Goal: Book appointment/travel/reservation

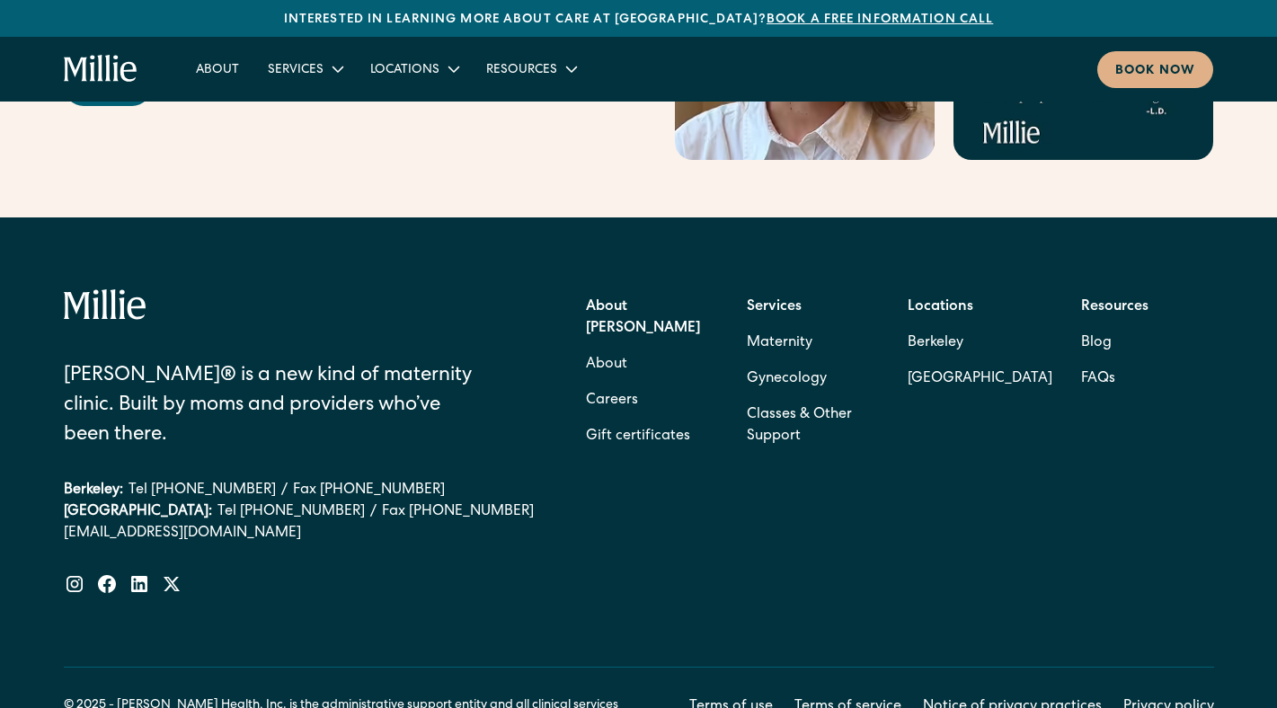
scroll to position [7324, 0]
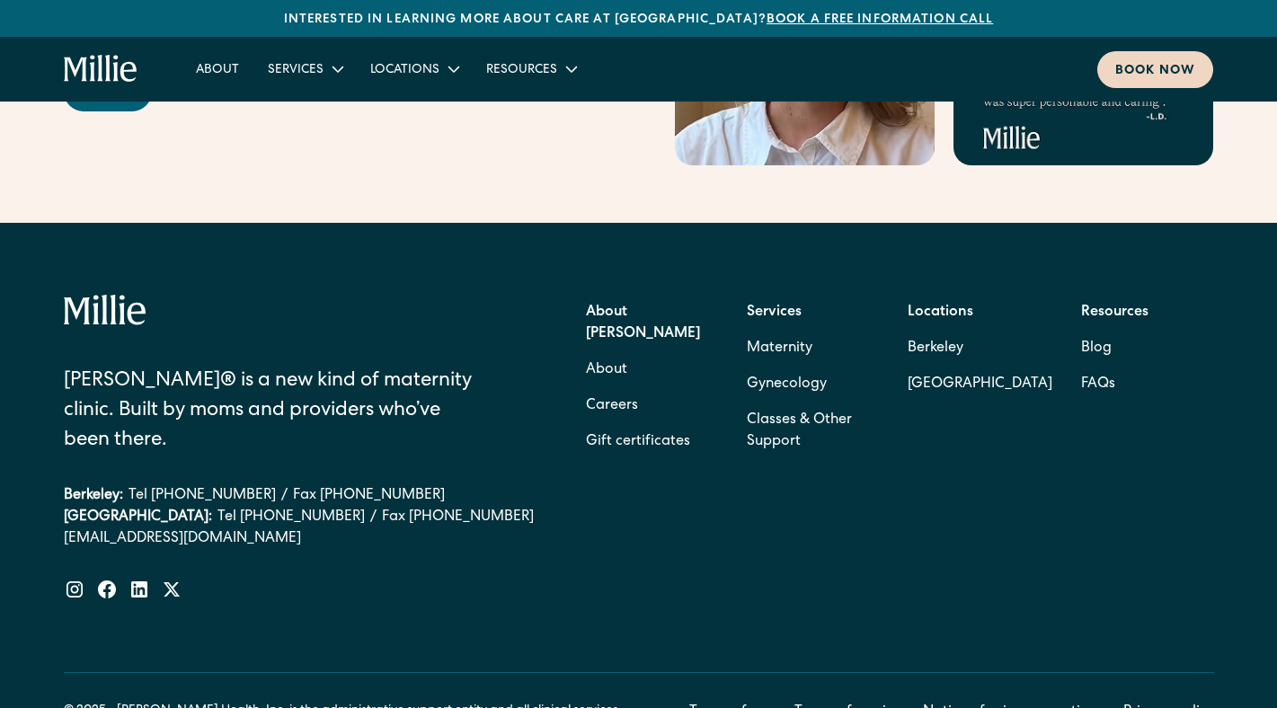
click at [1148, 68] on div "Book now" at bounding box center [1155, 71] width 80 height 19
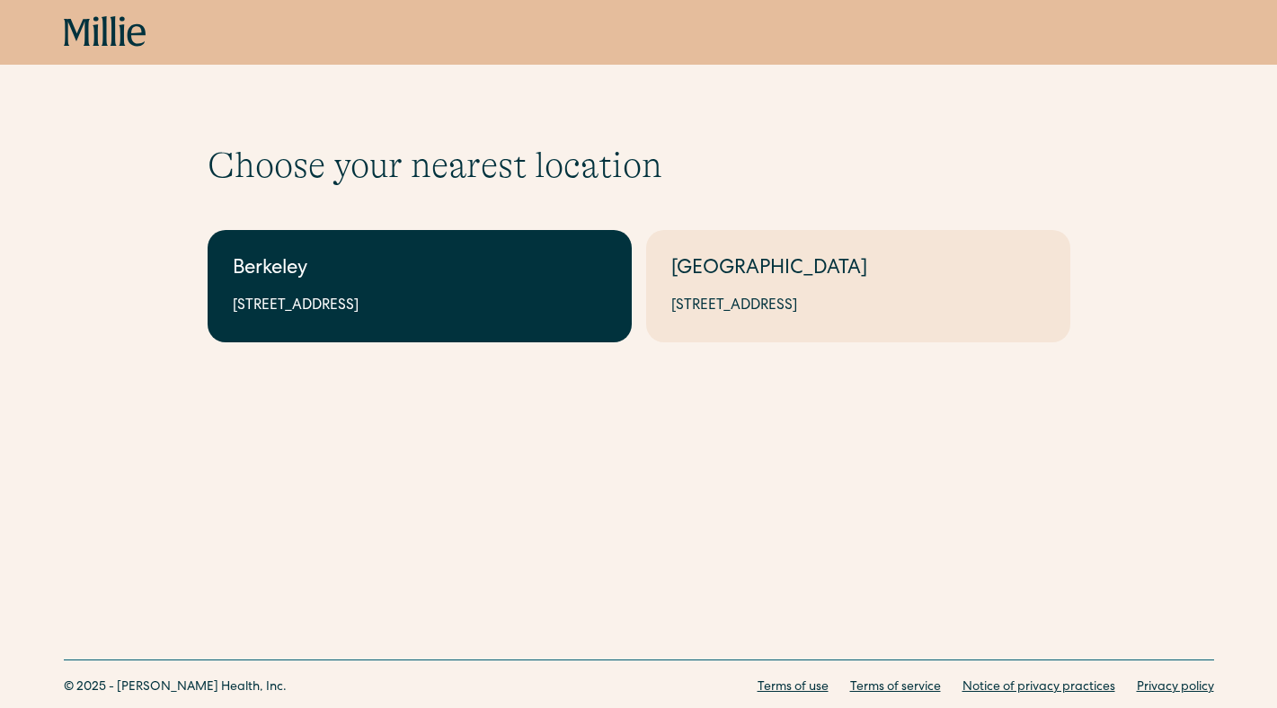
click at [330, 254] on link "Berkeley 2999 Regent St, Suite 524, Berkeley, CA 94705" at bounding box center [420, 286] width 424 height 112
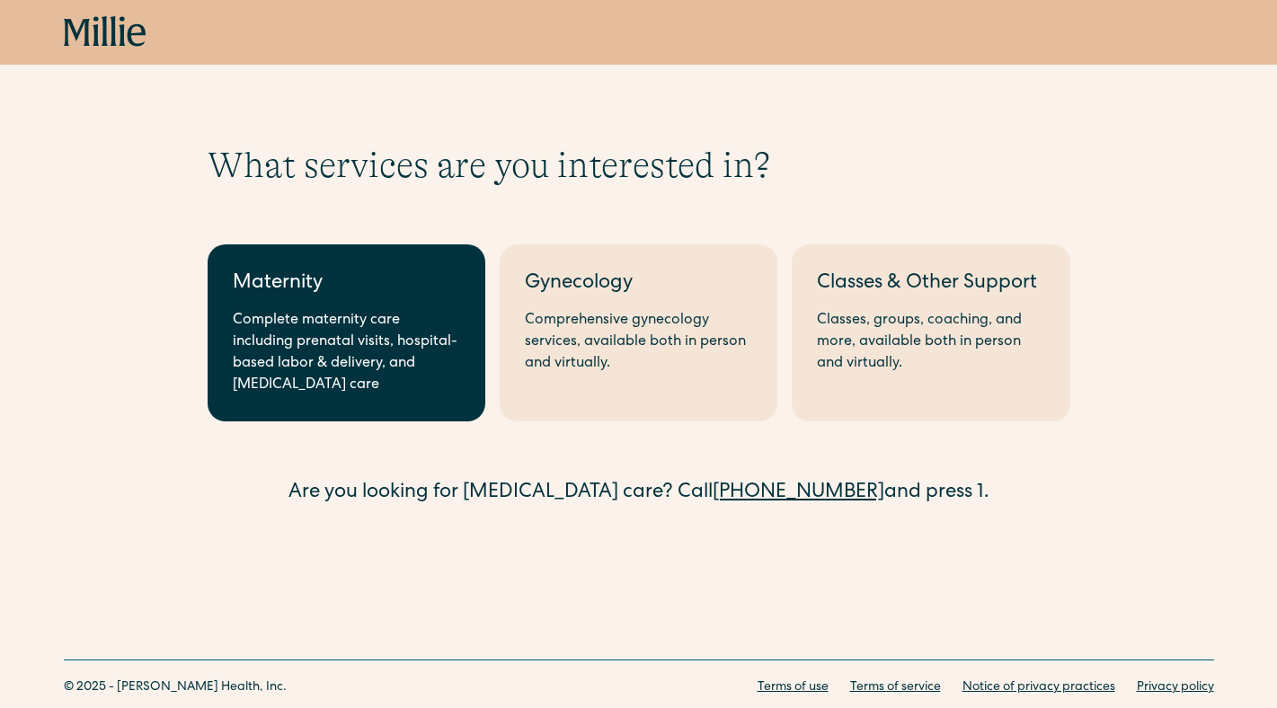
click at [344, 304] on link "Maternity Complete maternity care including prenatal visits, hospital-based lab…" at bounding box center [347, 332] width 278 height 177
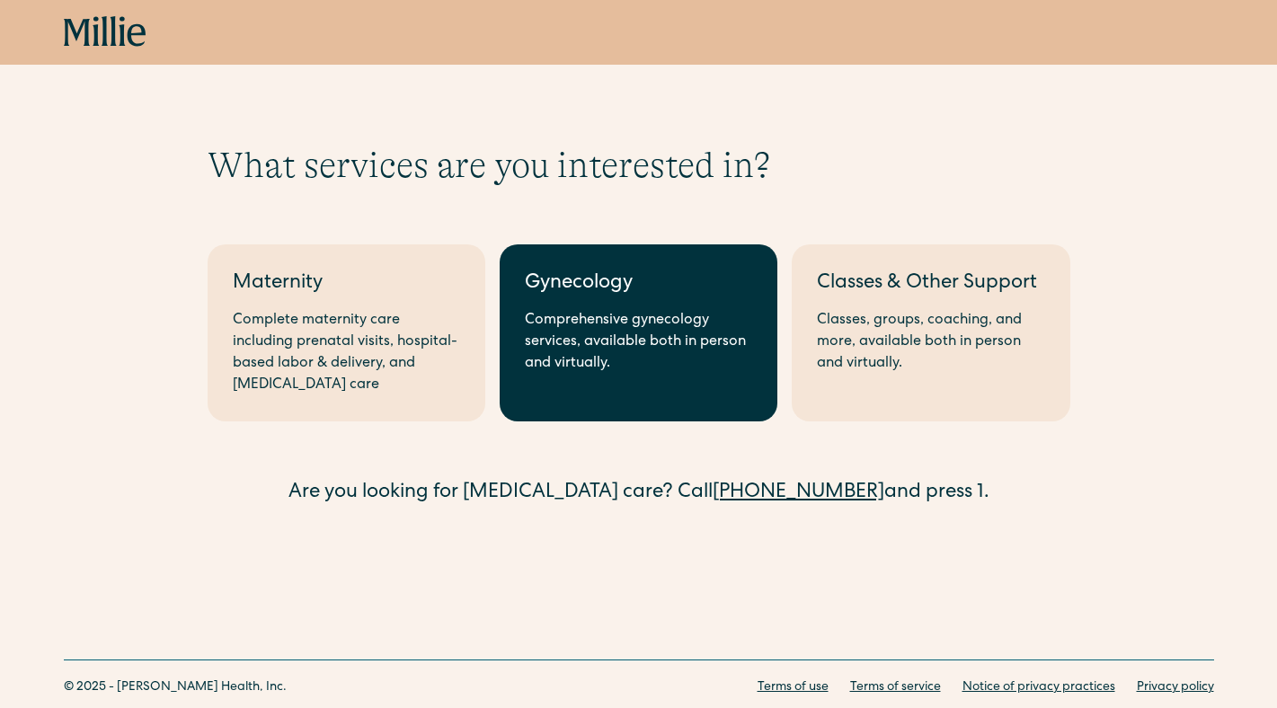
click at [549, 316] on div "Comprehensive gynecology services, available both in person and virtually." at bounding box center [638, 342] width 227 height 65
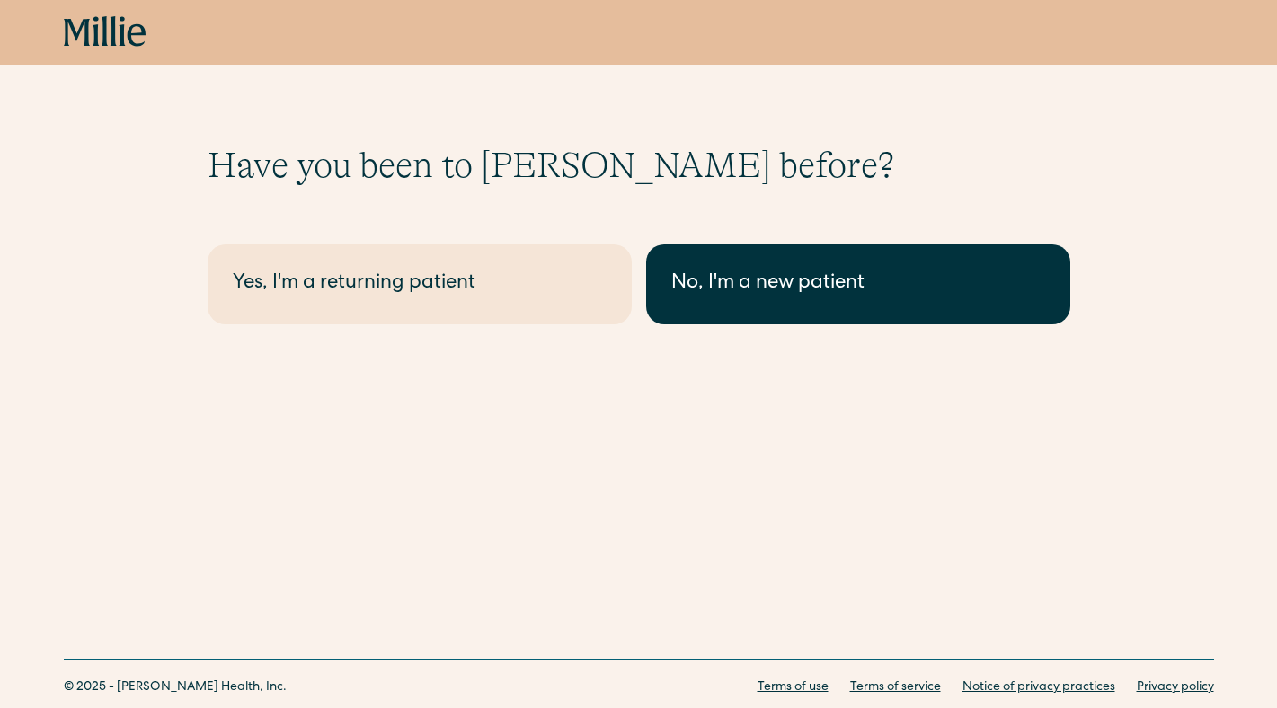
click at [779, 283] on div "No, I'm a new patient" at bounding box center [858, 285] width 374 height 30
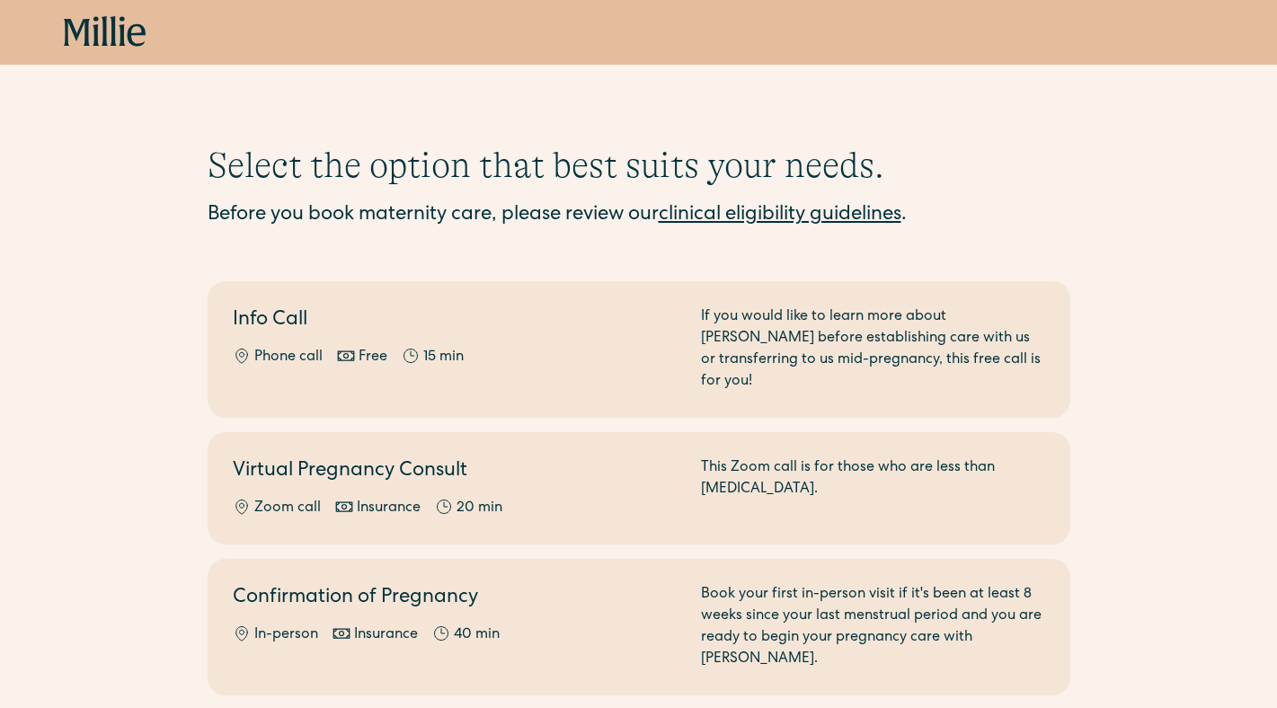
click at [253, 160] on h1 "Select the option that best suits your needs." at bounding box center [639, 165] width 863 height 43
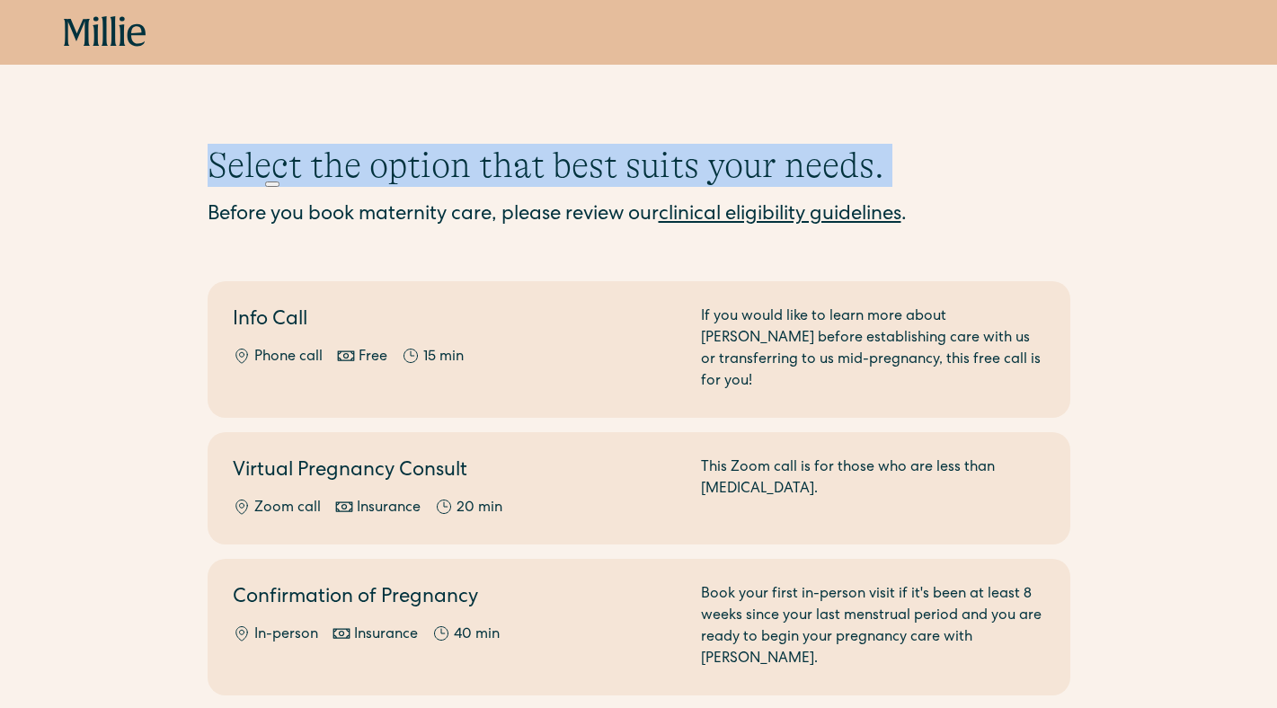
click at [90, 287] on div "Select the option that best suits your needs. Before you book maternity care, p…" at bounding box center [638, 484] width 1277 height 681
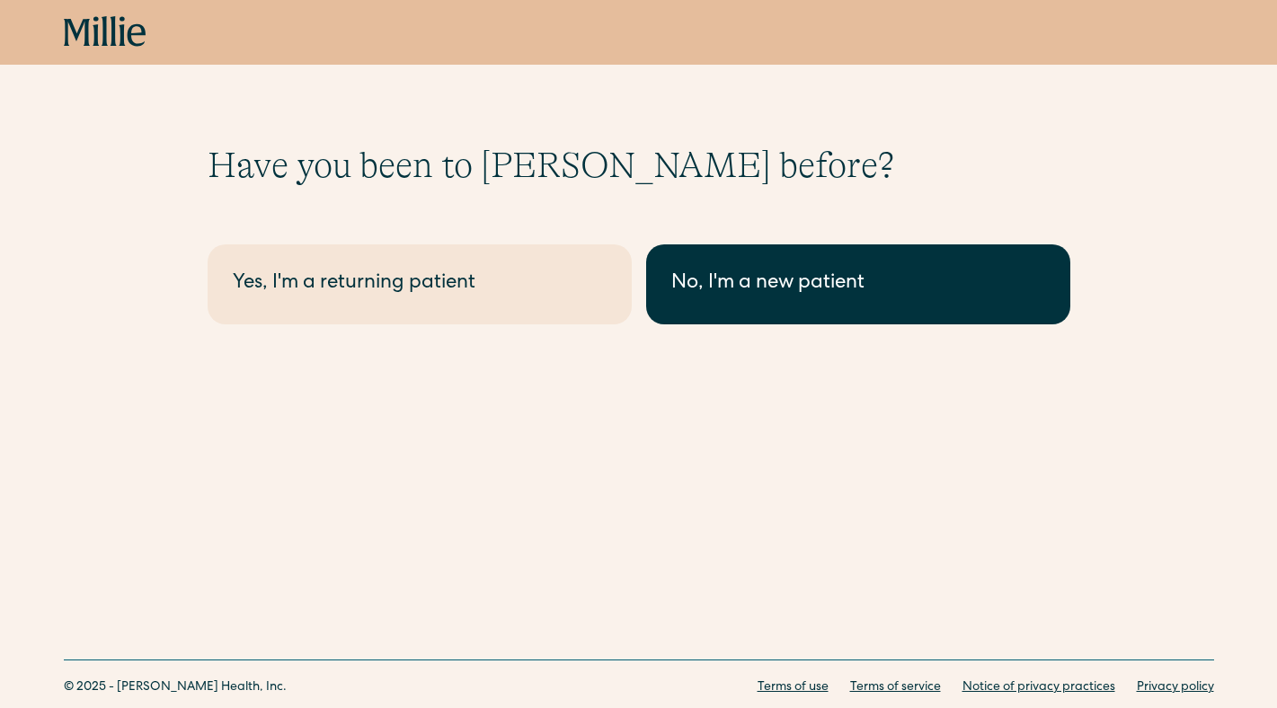
click at [833, 254] on link "No, I'm a new patient" at bounding box center [858, 284] width 424 height 80
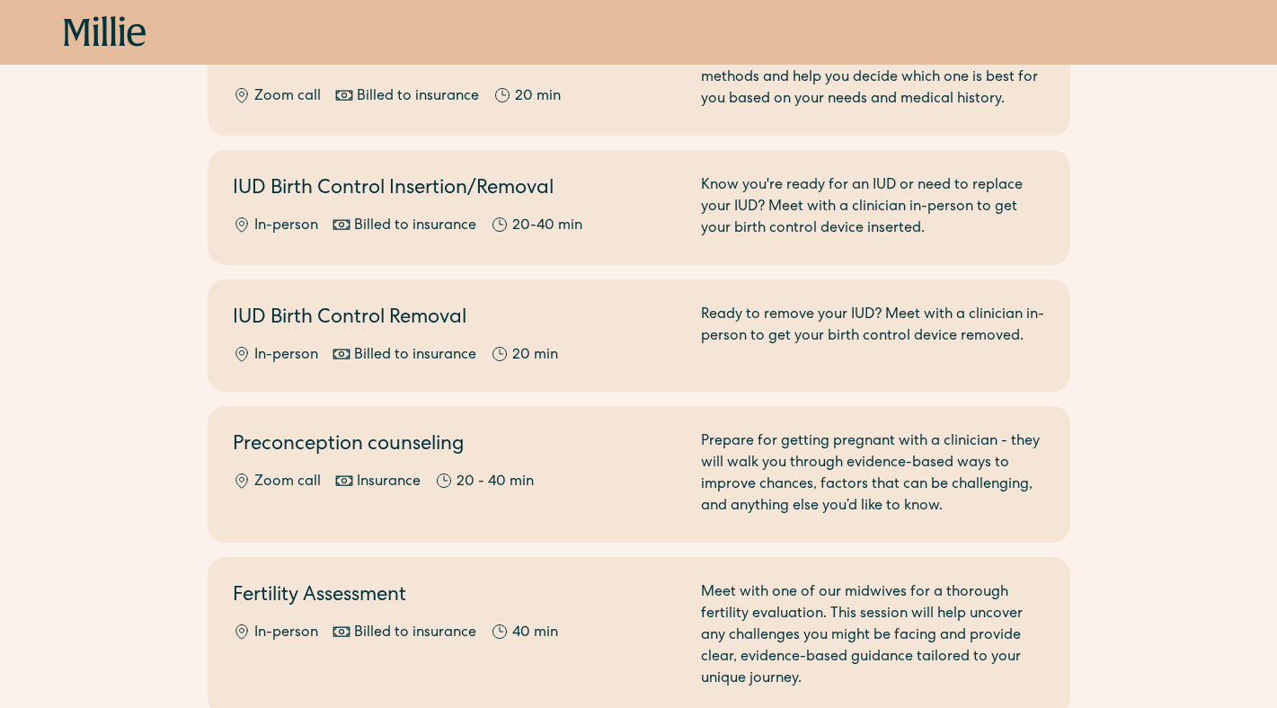
scroll to position [890, 0]
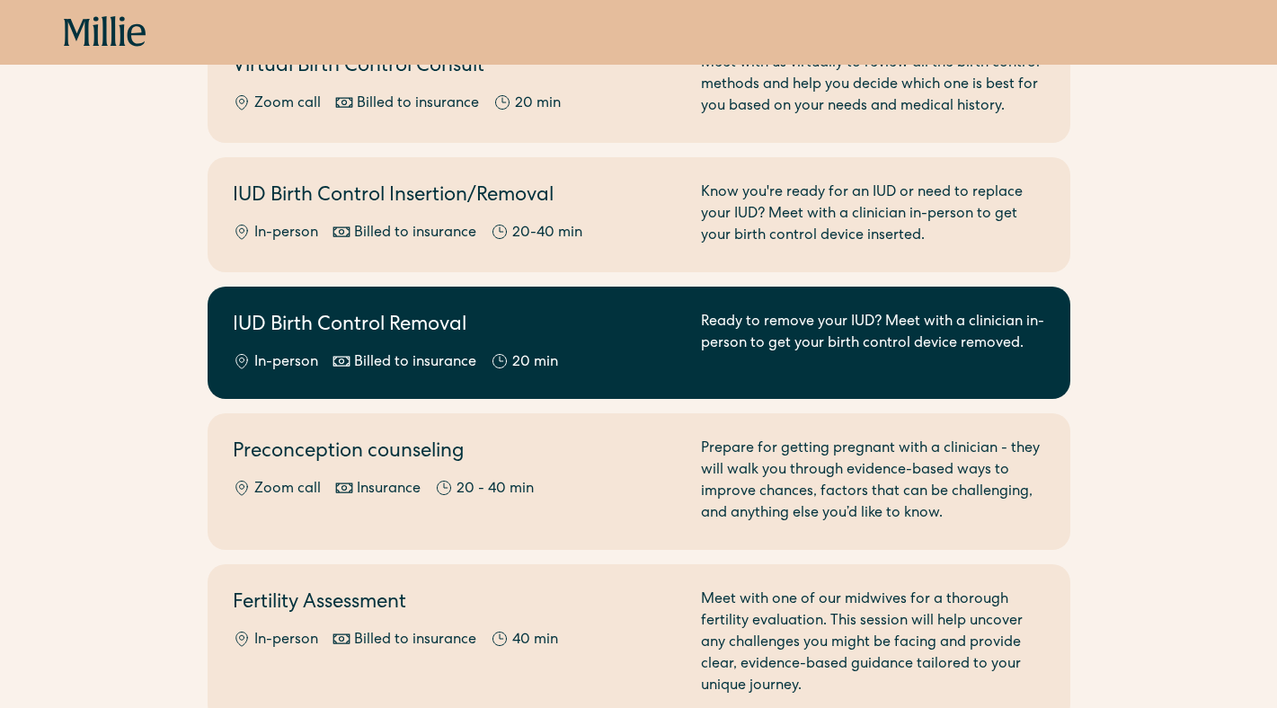
click at [806, 327] on div "Ready to remove your IUD? Meet with a clinician in-person to get your birth con…" at bounding box center [873, 343] width 344 height 62
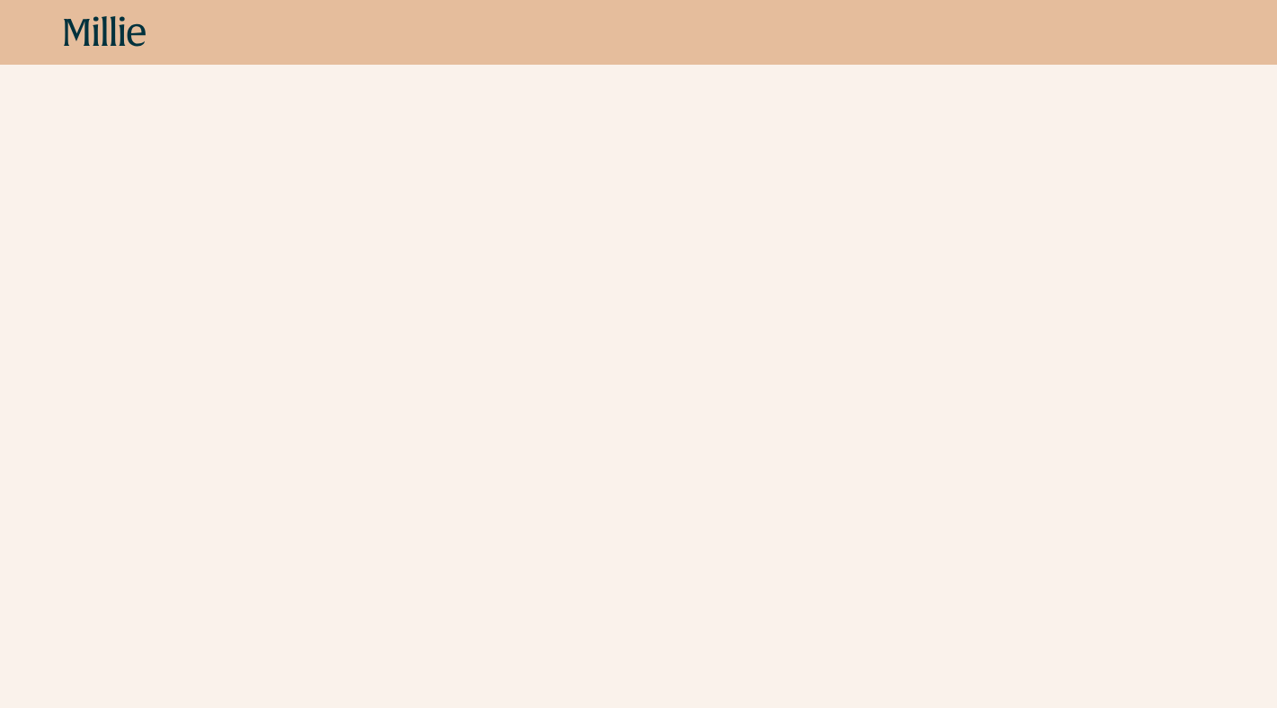
scroll to position [322, 0]
click at [93, 35] on icon at bounding box center [96, 31] width 6 height 30
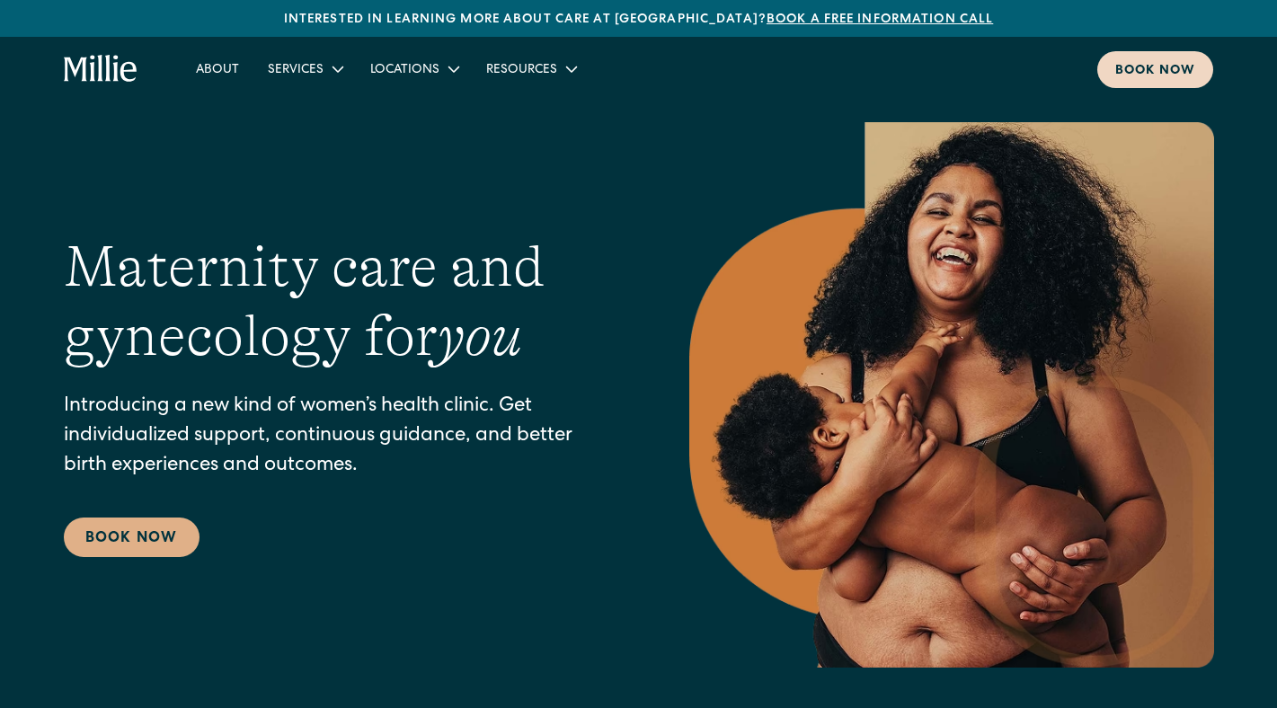
click at [1157, 69] on div "Book now" at bounding box center [1155, 71] width 80 height 19
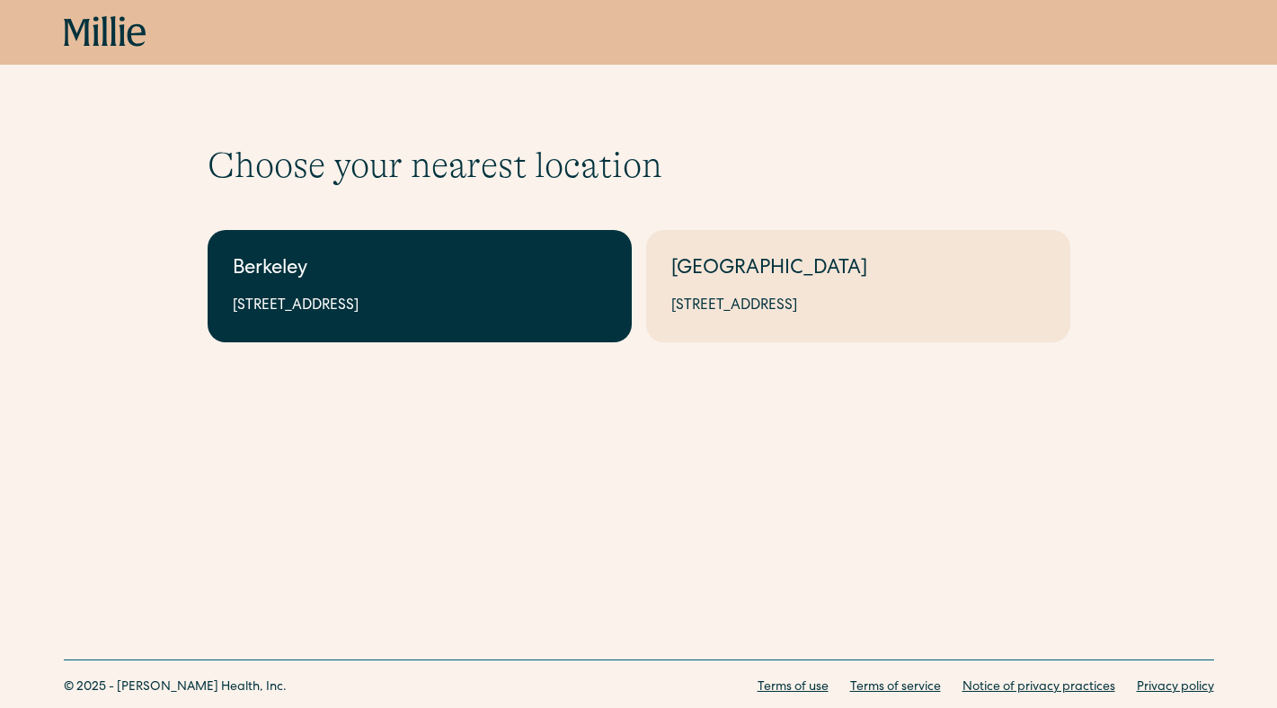
click at [336, 301] on div "2999 Regent St, Suite 524, Berkeley, CA 94705" at bounding box center [420, 307] width 374 height 22
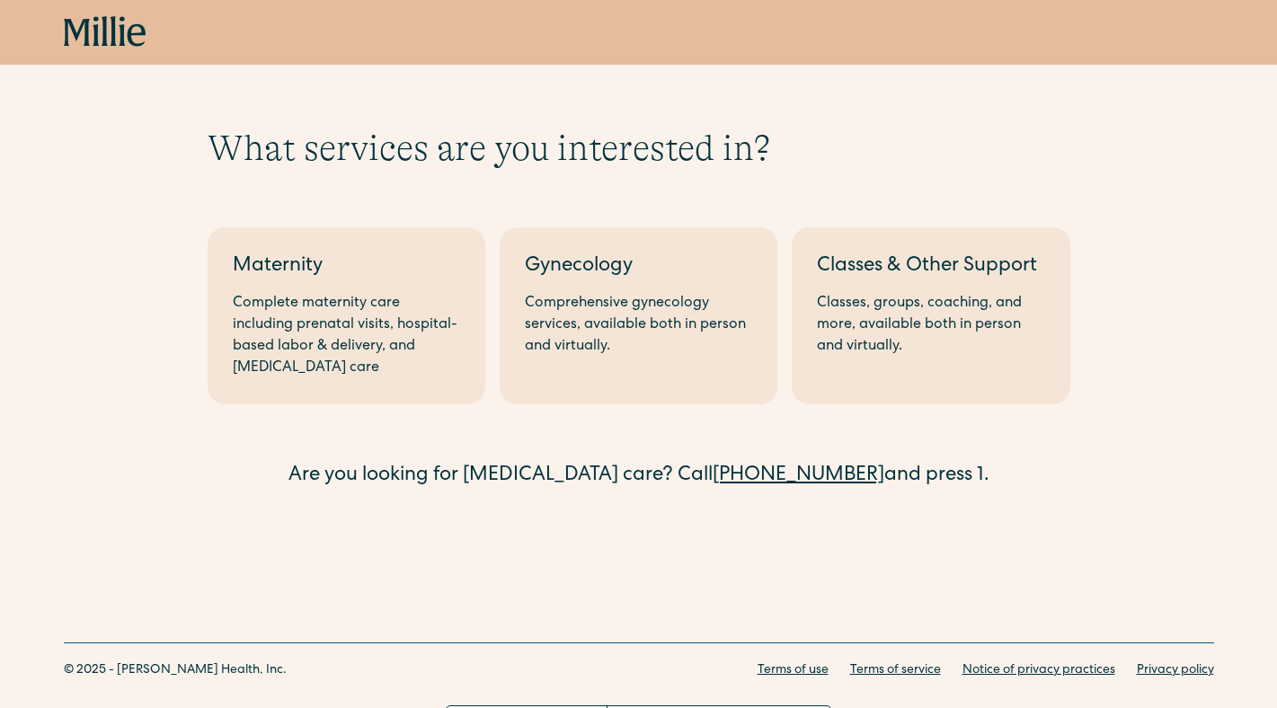
scroll to position [54, 0]
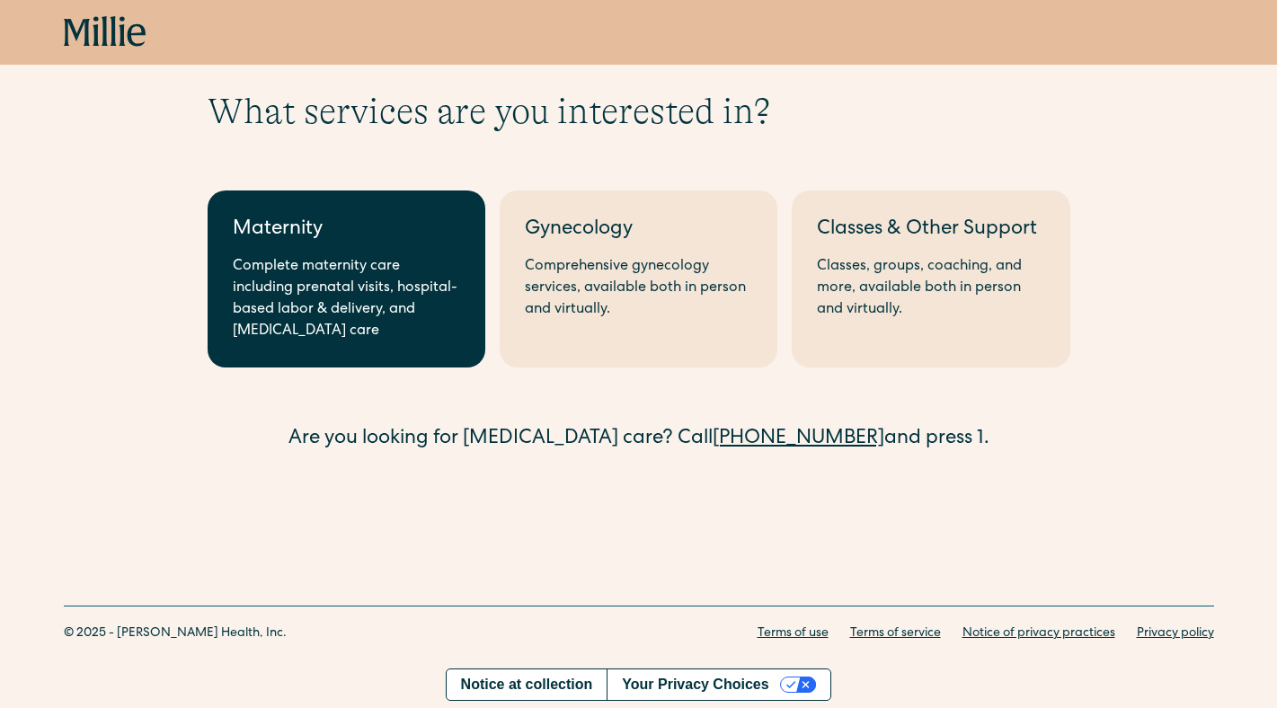
click at [312, 297] on div "Complete maternity care including prenatal visits, hospital-based labor & deliv…" at bounding box center [346, 299] width 227 height 86
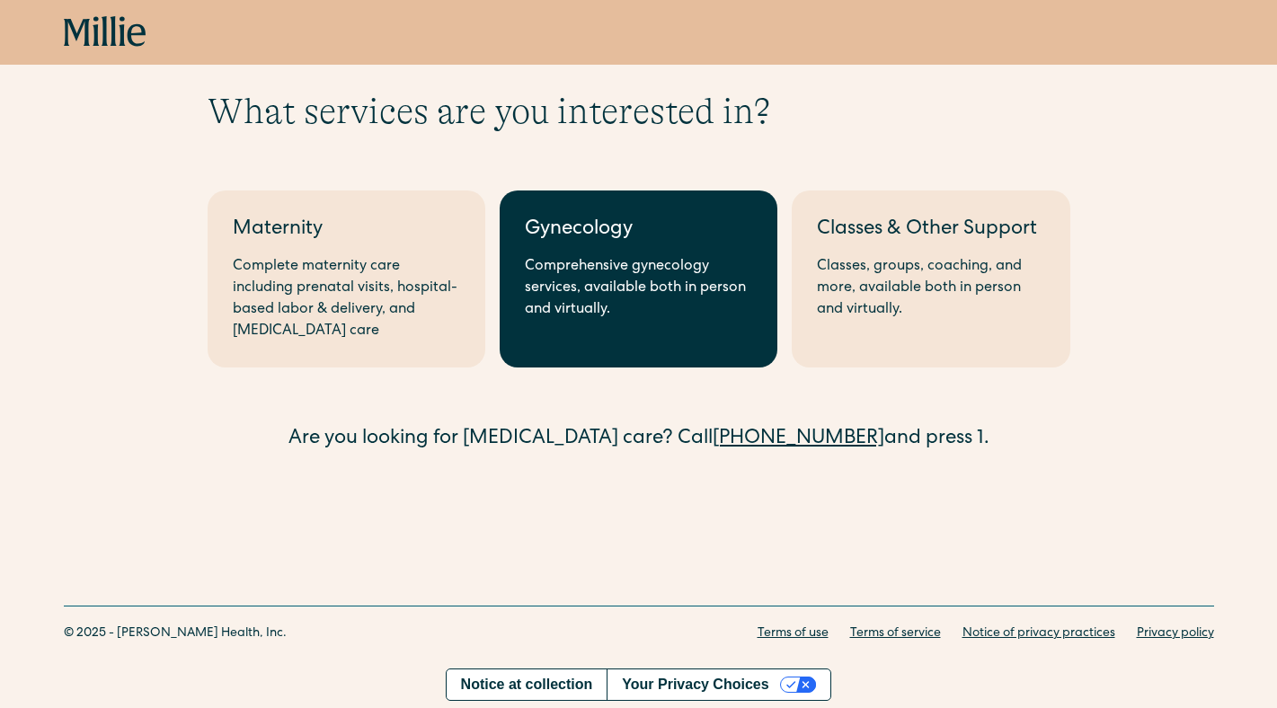
click at [713, 251] on link "Gynecology Comprehensive gynecology services, available both in person and virt…" at bounding box center [639, 279] width 278 height 177
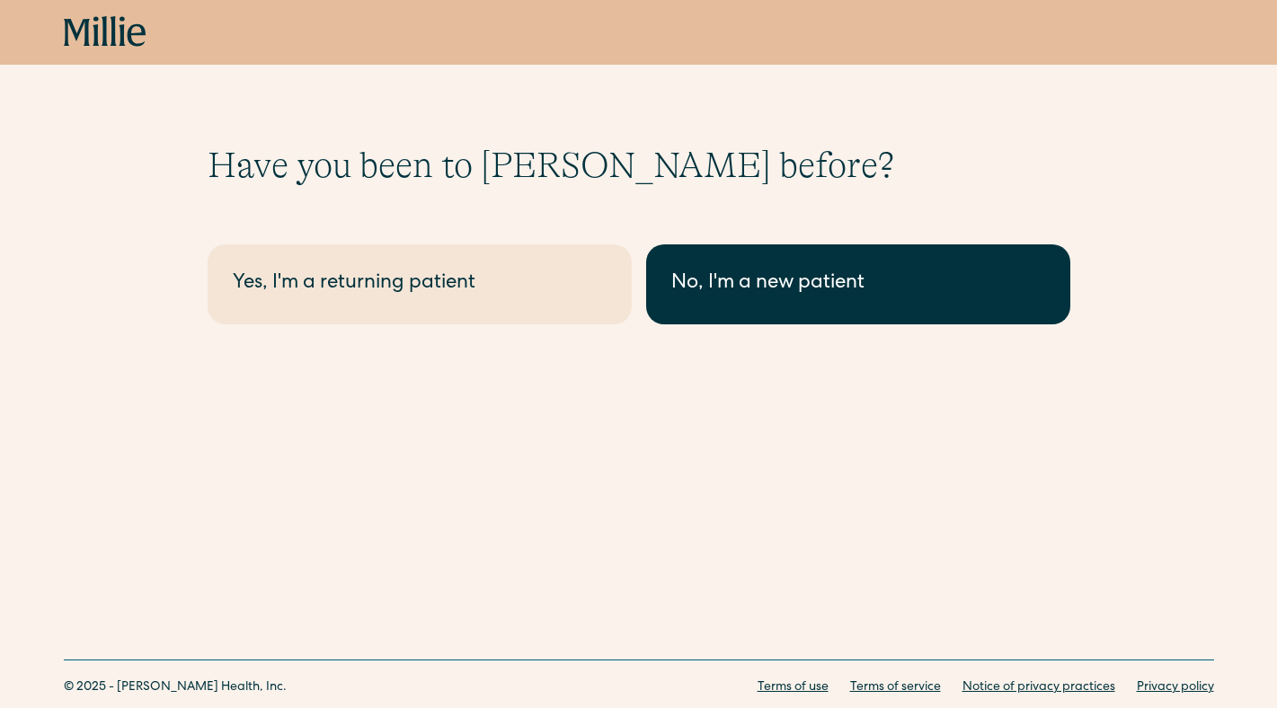
click at [790, 276] on div "No, I'm a new patient" at bounding box center [858, 285] width 374 height 30
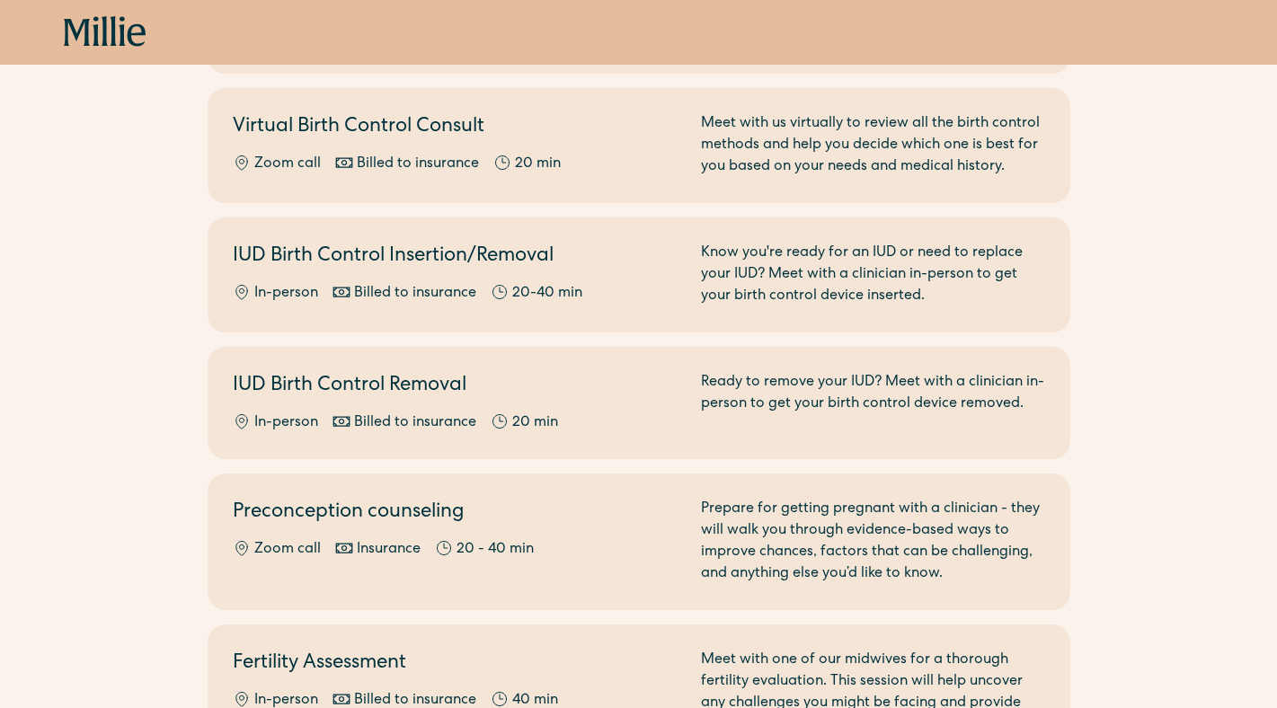
scroll to position [825, 0]
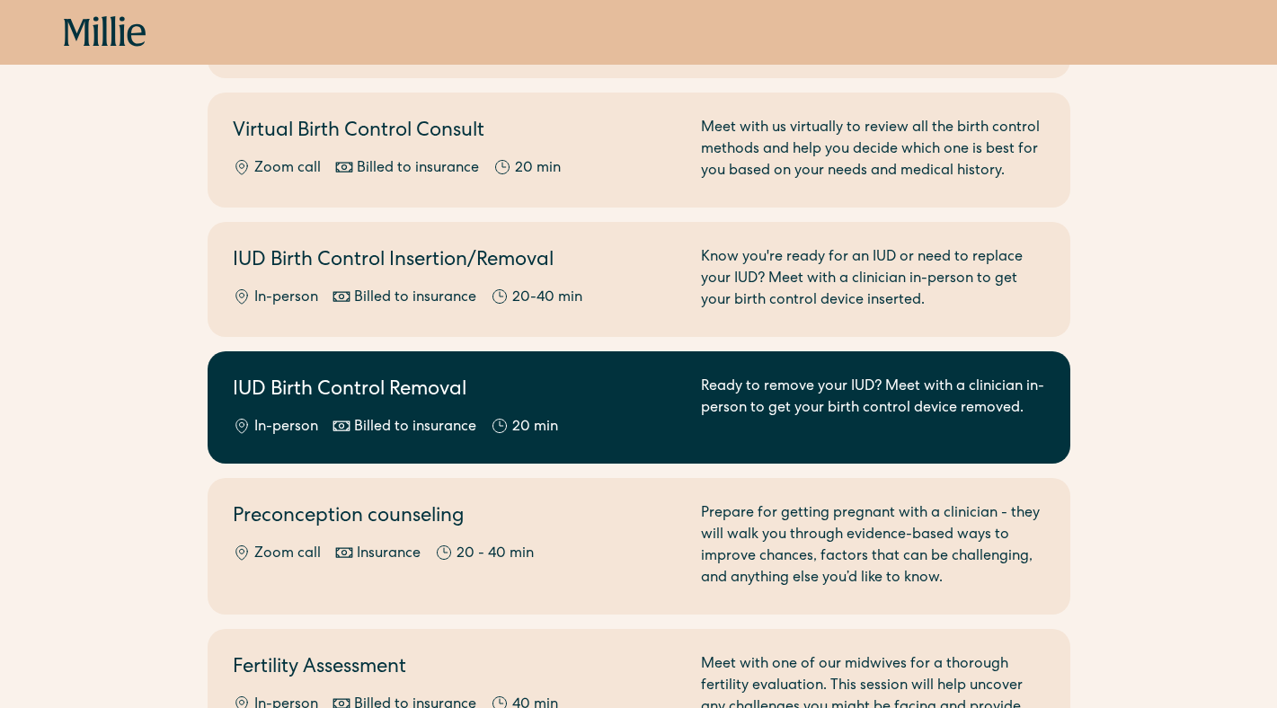
click at [973, 379] on div "Ready to remove your IUD? Meet with a clinician in-person to get your birth con…" at bounding box center [873, 408] width 344 height 62
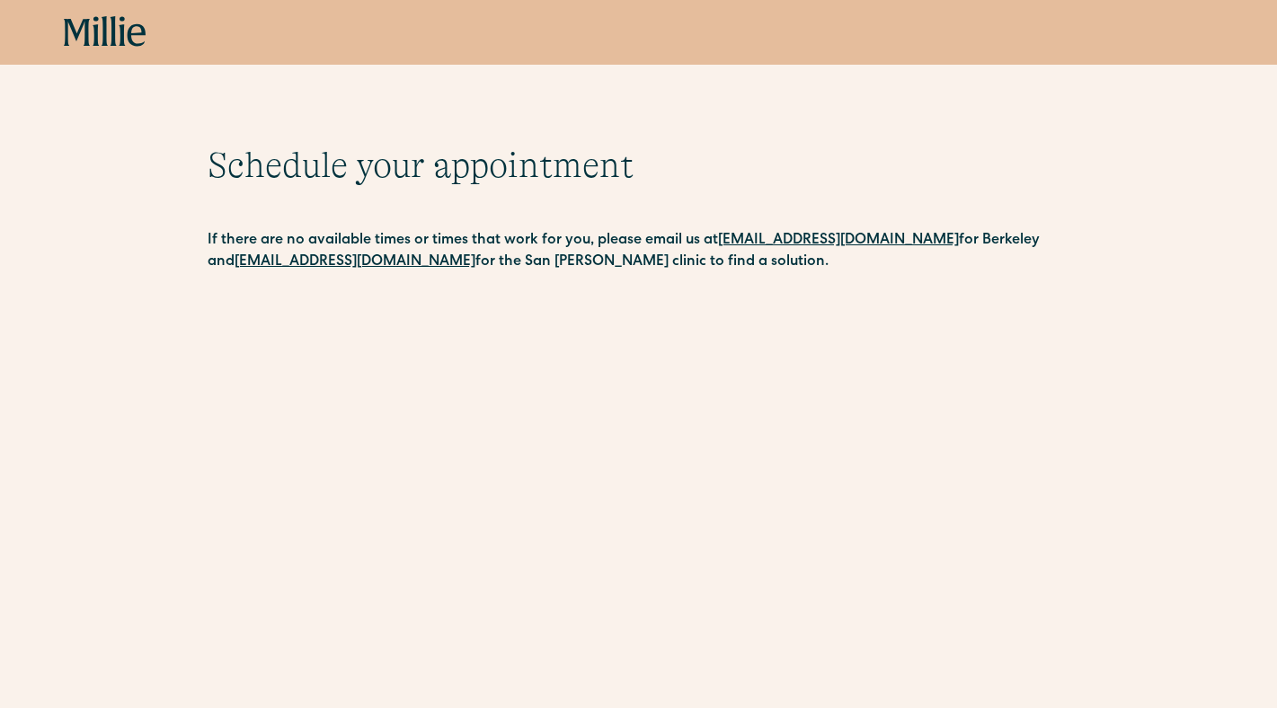
click at [111, 24] on icon at bounding box center [105, 32] width 83 height 32
click at [118, 32] on icon at bounding box center [105, 32] width 83 height 32
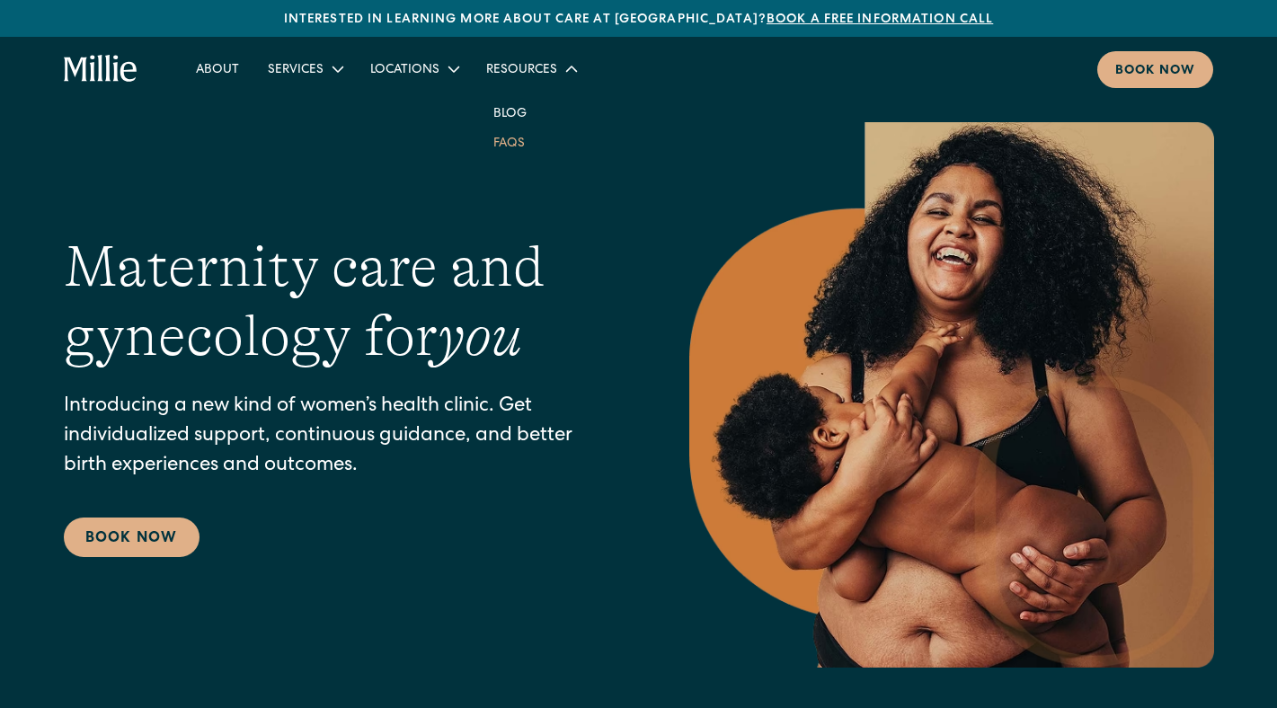
click at [506, 151] on link "FAQs" at bounding box center [509, 143] width 60 height 30
click at [804, 23] on link "Book a free information call" at bounding box center [880, 19] width 226 height 13
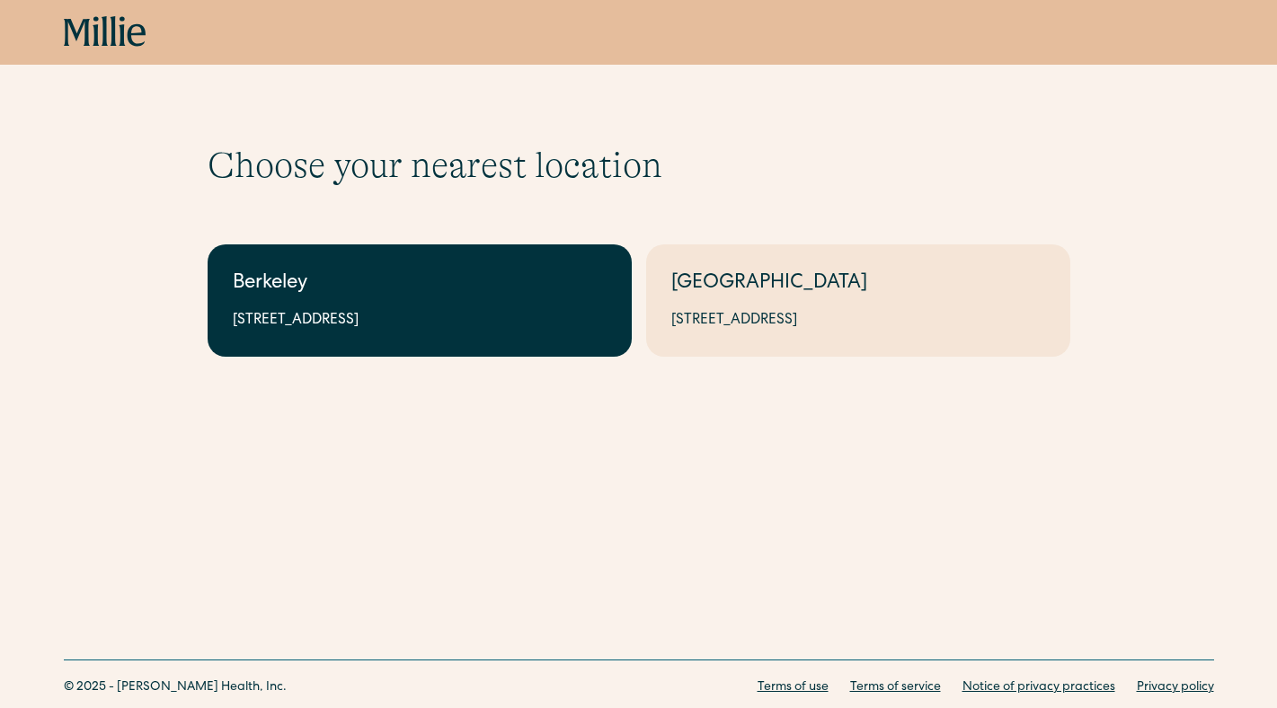
click at [329, 295] on div "Berkeley" at bounding box center [420, 285] width 374 height 30
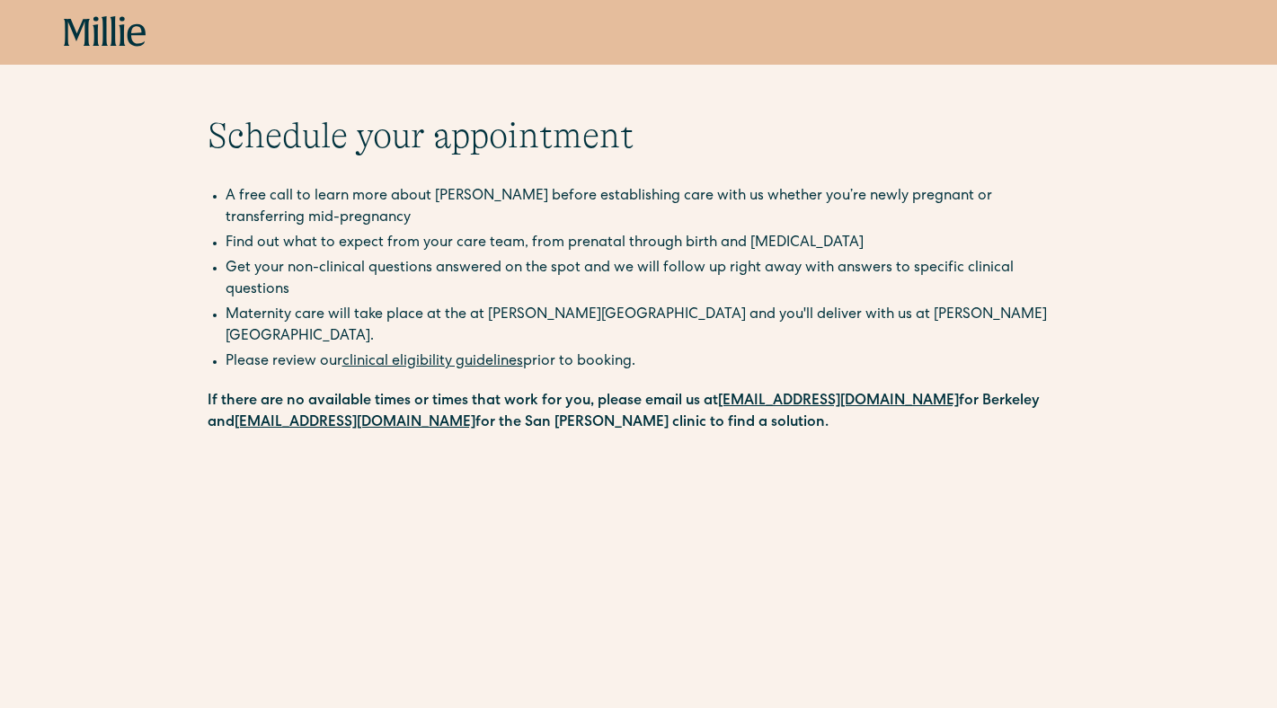
scroll to position [31, 0]
click at [259, 265] on li "Get your non-clinical questions answered on the spot and we will follow up righ…" at bounding box center [648, 278] width 845 height 43
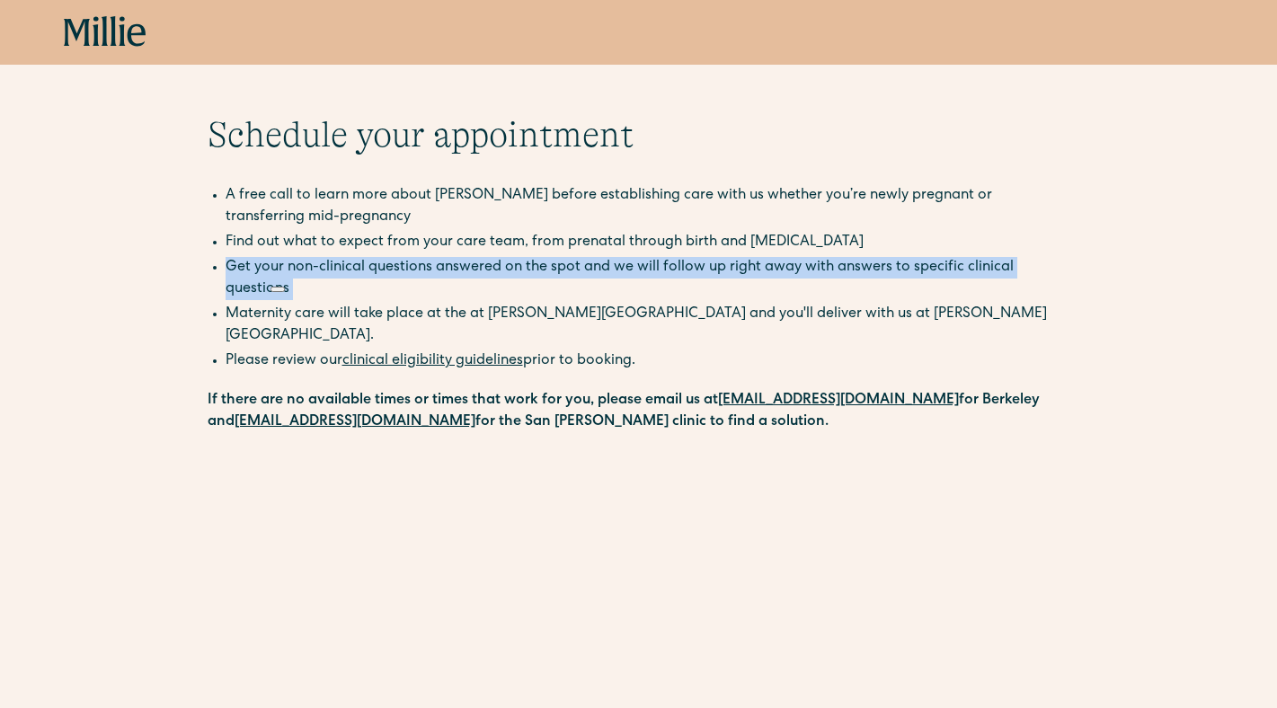
click at [258, 317] on li "Maternity care will take place at the at Millie Clinic and you'll deliver with …" at bounding box center [648, 325] width 845 height 43
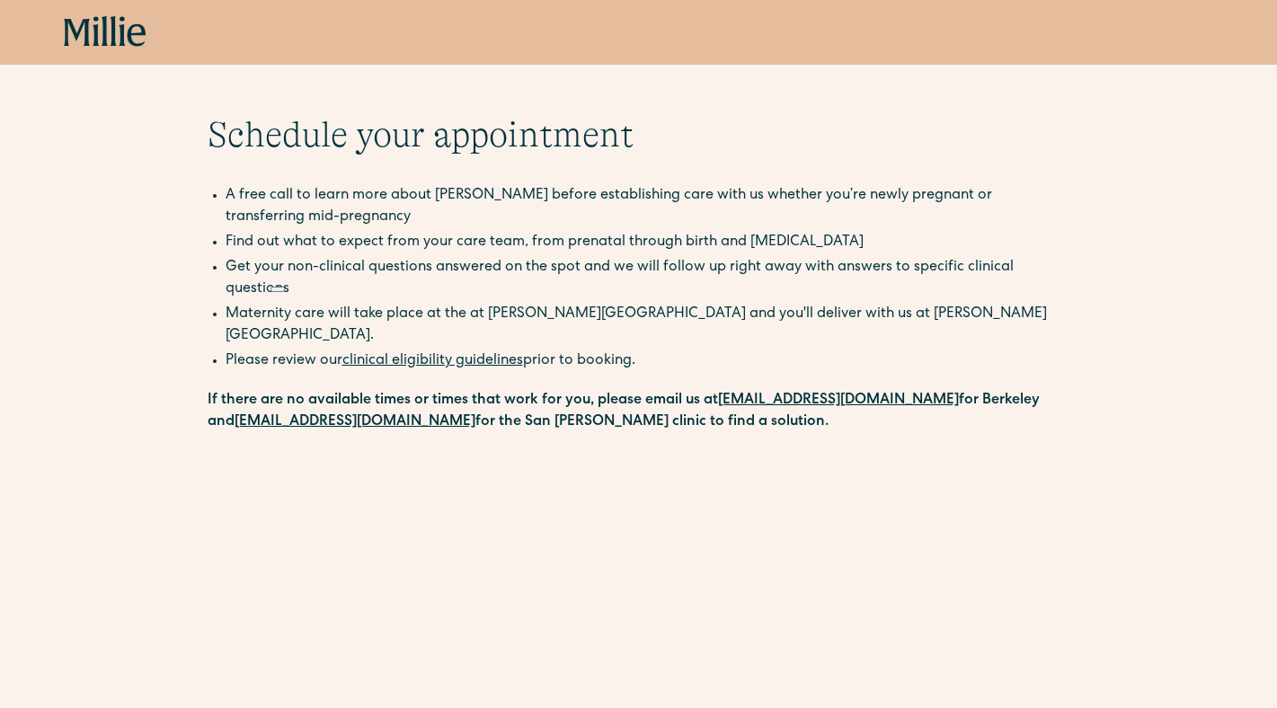
click at [258, 317] on li "Maternity care will take place at the at Millie Clinic and you'll deliver with …" at bounding box center [648, 325] width 845 height 43
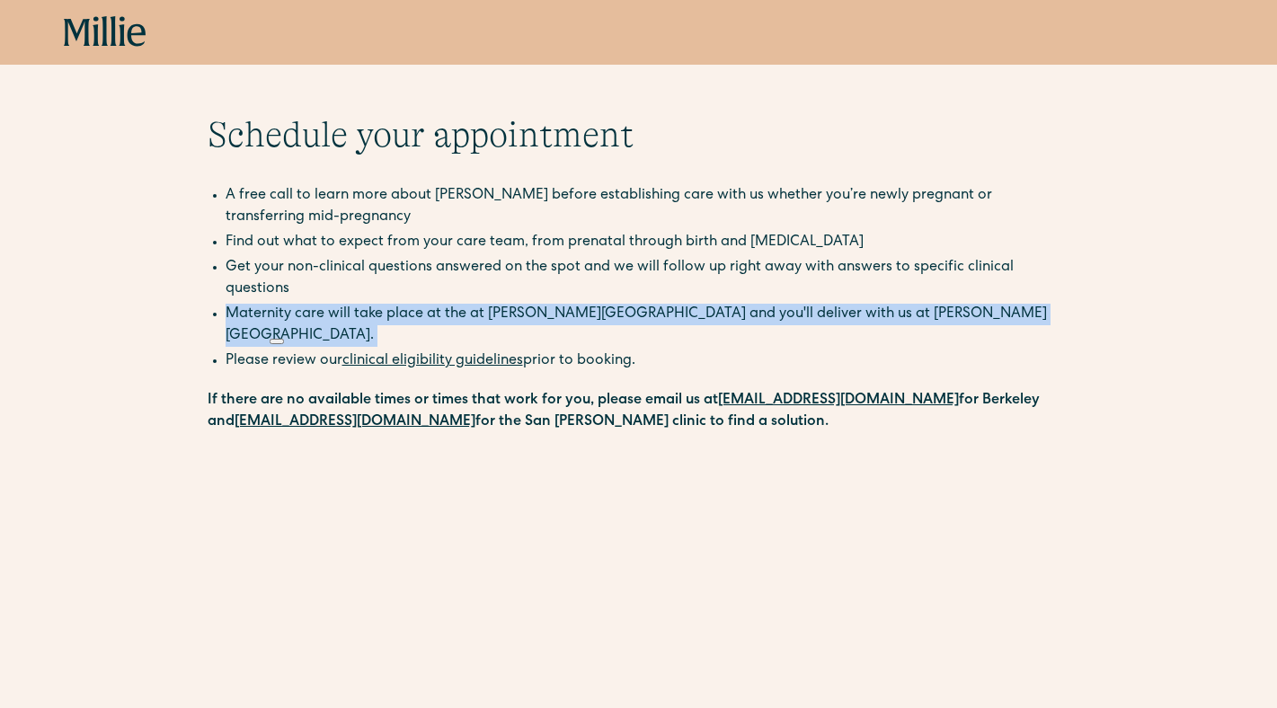
click at [166, 333] on div "Schedule your appointment A free call to learn more about Millie before establi…" at bounding box center [638, 660] width 1277 height 1094
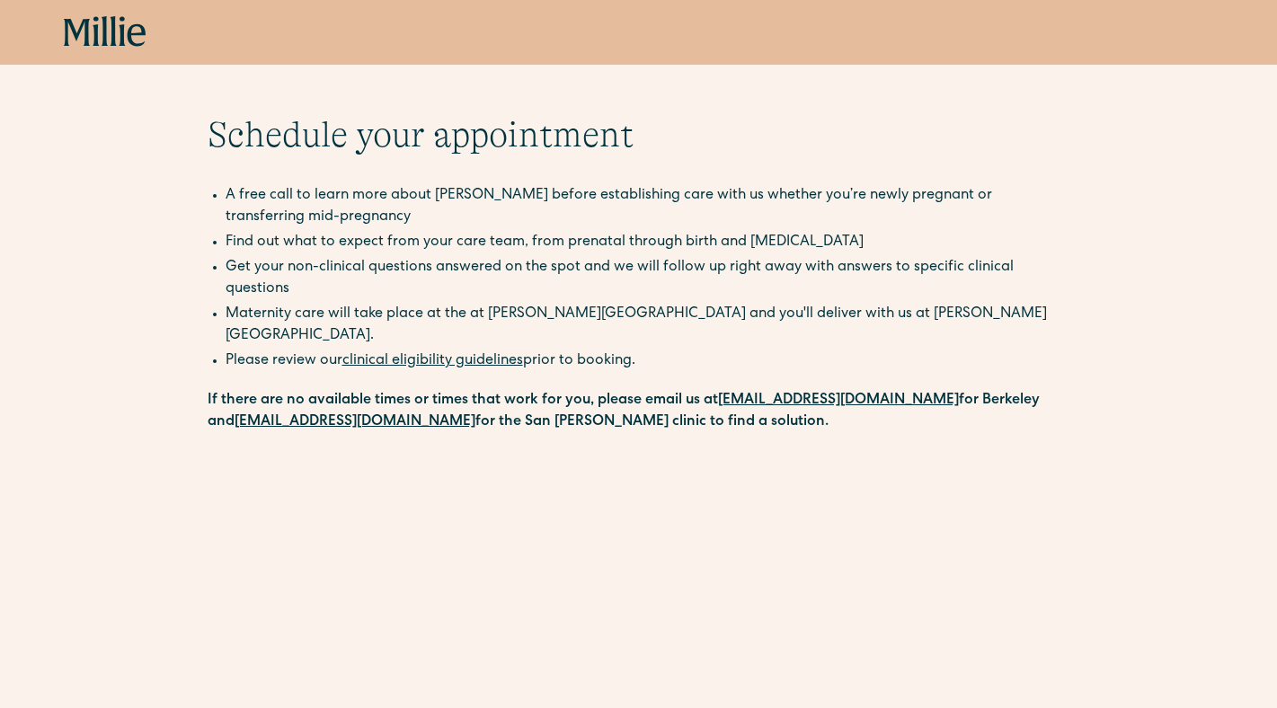
click at [424, 354] on link "clinical eligibility guidelines" at bounding box center [432, 361] width 181 height 14
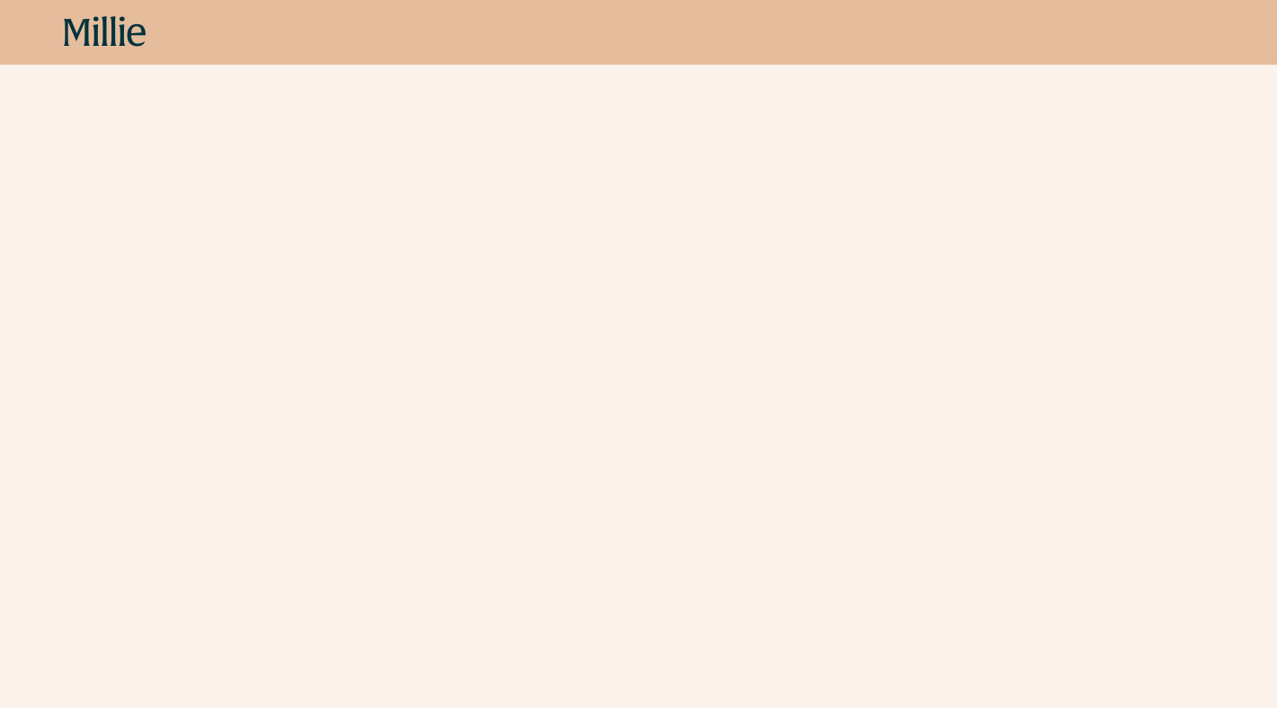
scroll to position [664, 0]
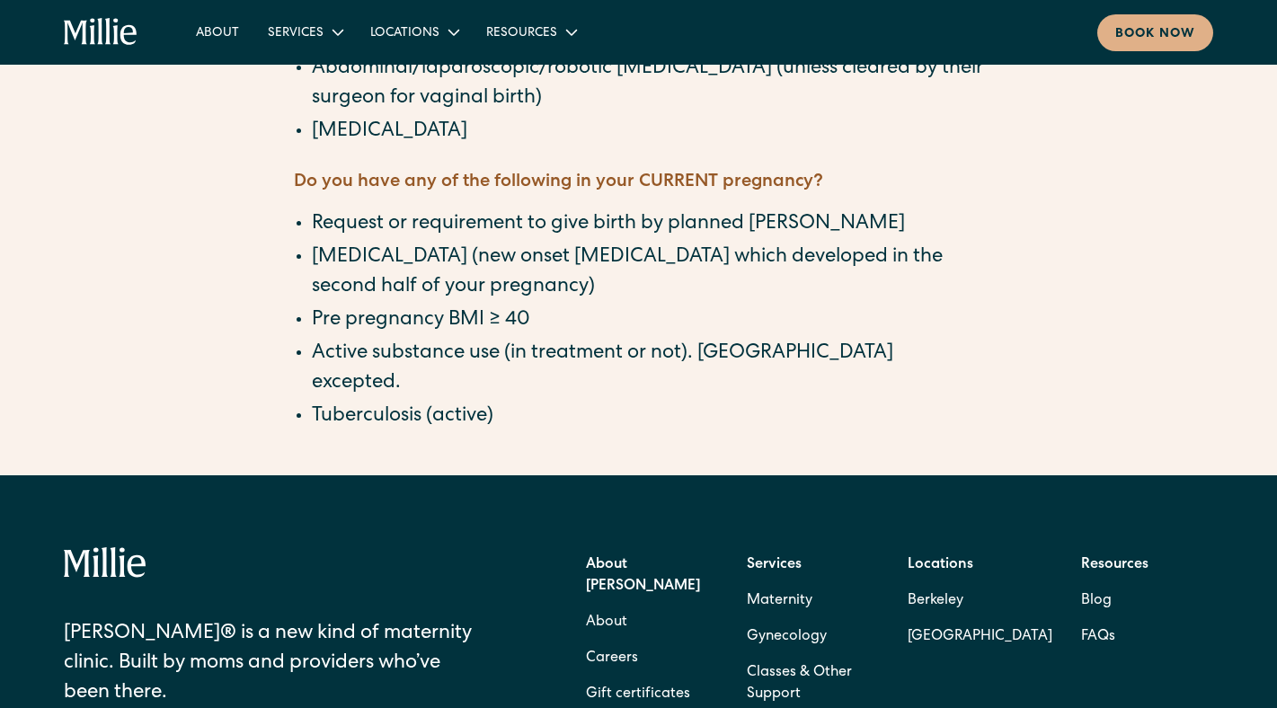
scroll to position [1815, 0]
